Goal: Entertainment & Leisure: Consume media (video, audio)

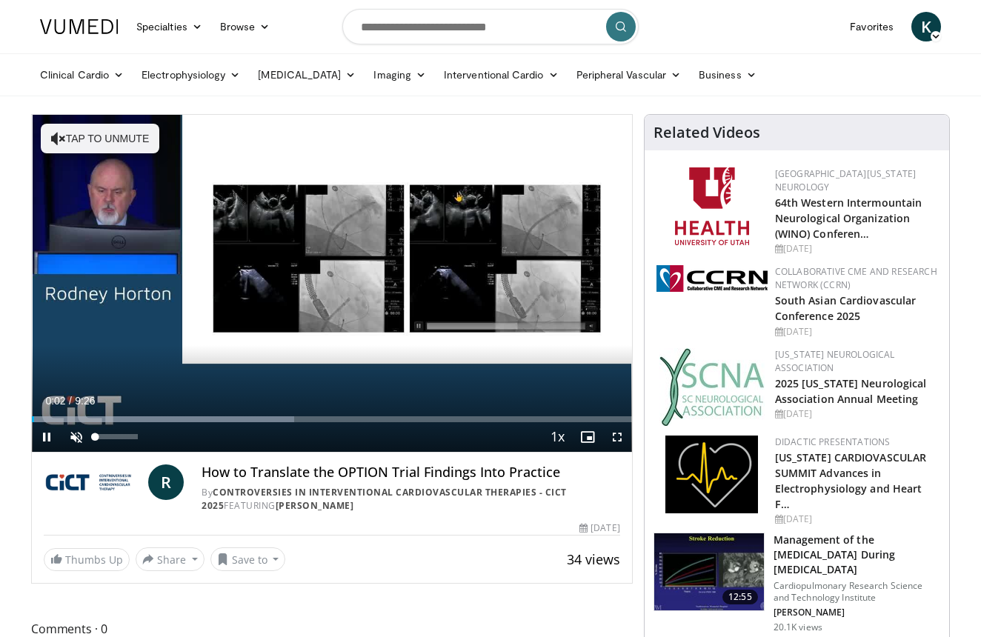
click at [73, 432] on span "Video Player" at bounding box center [76, 437] width 30 height 30
